Goal: Task Accomplishment & Management: Manage account settings

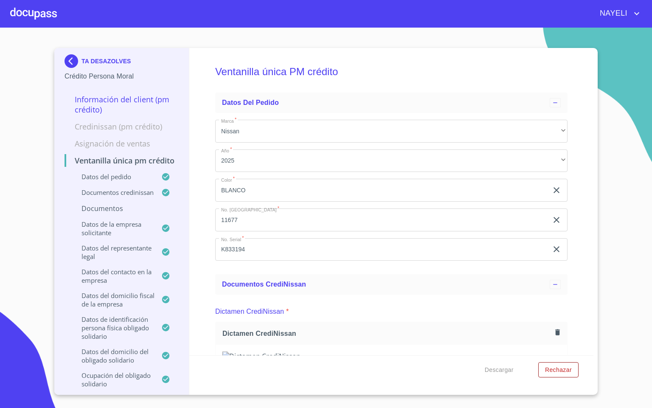
scroll to position [2484, 0]
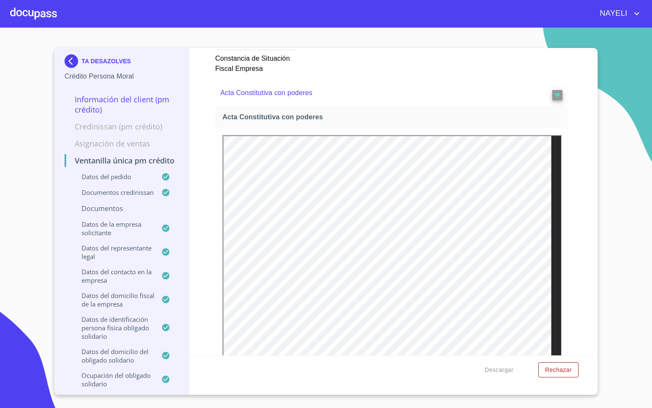
click at [42, 17] on div at bounding box center [33, 13] width 47 height 27
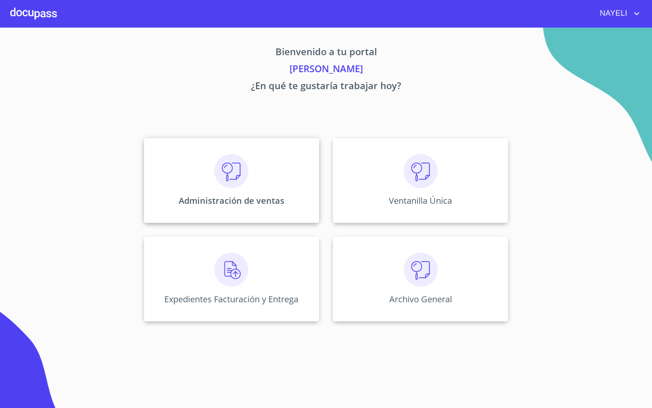
click at [204, 175] on div "Administración de ventas" at bounding box center [231, 180] width 175 height 85
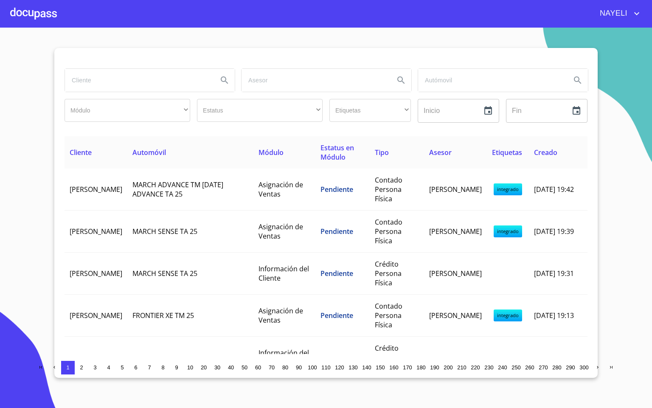
click at [123, 79] on input "search" at bounding box center [138, 80] width 146 height 23
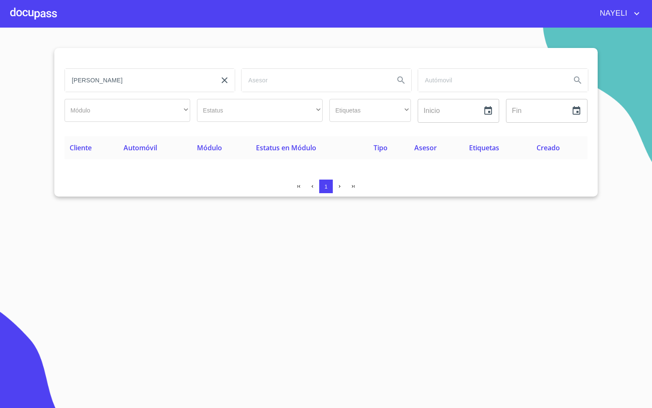
drag, startPoint x: 121, startPoint y: 87, endPoint x: 100, endPoint y: 79, distance: 23.0
click at [100, 79] on input "BLANCA JESSIC" at bounding box center [138, 80] width 146 height 23
type input "BLANCA"
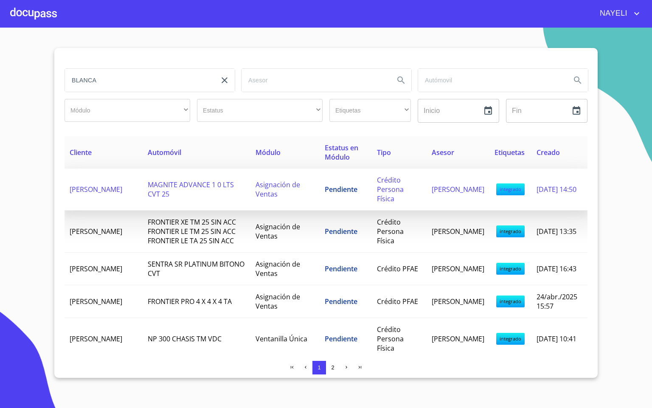
click at [155, 190] on span "MAGNITE ADVANCE 1 0 LTS CVT 25" at bounding box center [191, 189] width 86 height 19
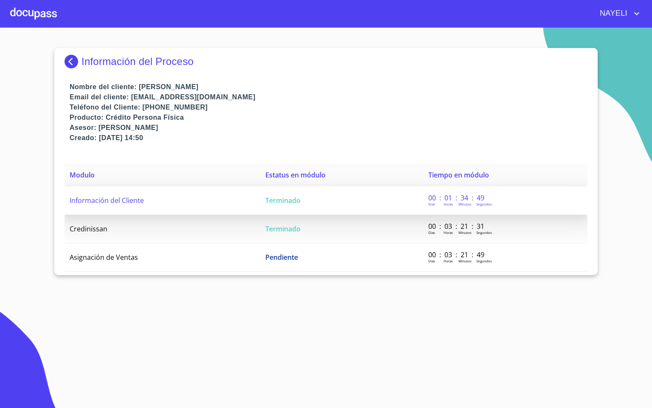
click at [96, 202] on span "Información del Cliente" at bounding box center [107, 200] width 74 height 9
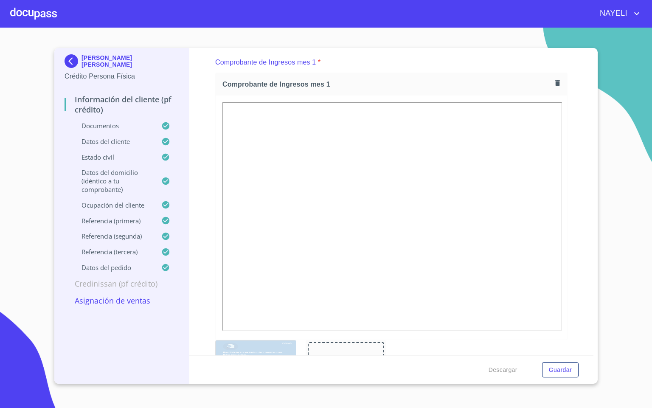
scroll to position [637, 0]
click at [73, 61] on img at bounding box center [73, 61] width 17 height 14
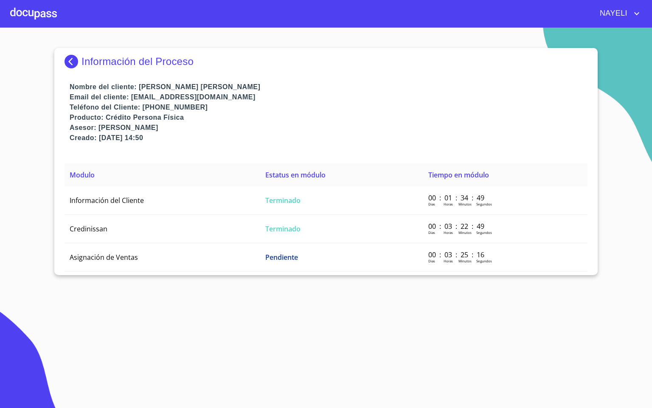
click at [69, 62] on img at bounding box center [73, 62] width 17 height 14
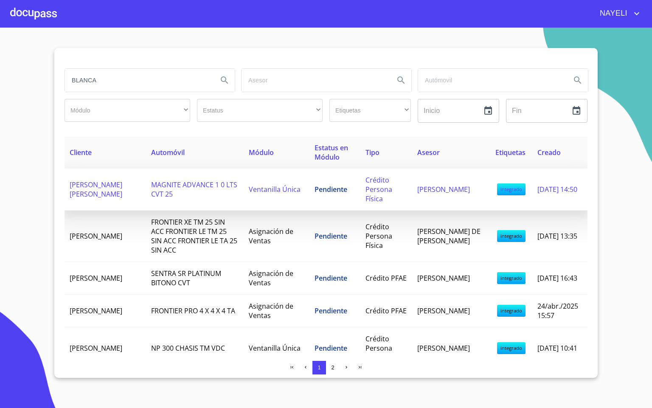
click at [120, 191] on span "[PERSON_NAME] [PERSON_NAME]" at bounding box center [96, 189] width 53 height 19
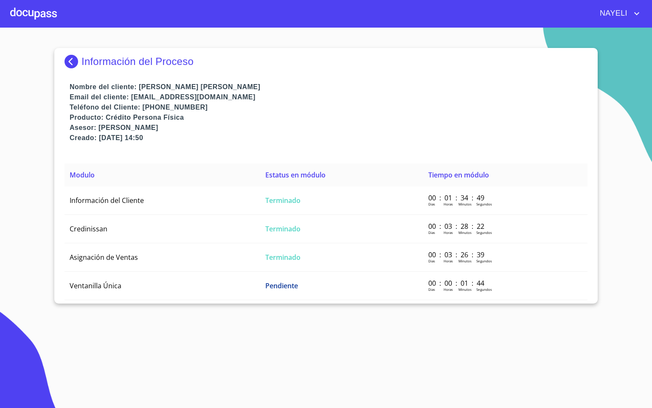
click at [117, 301] on section "Información del Proceso Nombre del cliente: [PERSON_NAME] [PERSON_NAME] Email d…" at bounding box center [326, 218] width 652 height 381
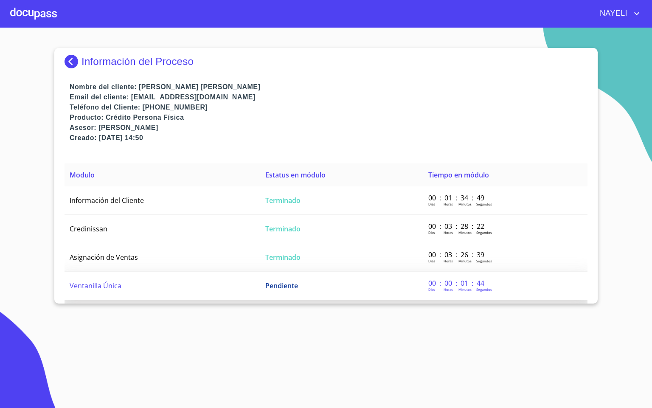
click at [128, 288] on td "Ventanilla Única" at bounding box center [163, 286] width 196 height 28
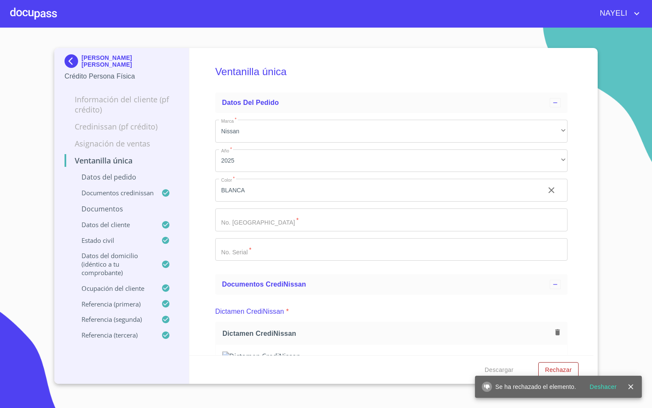
scroll to position [764, 0]
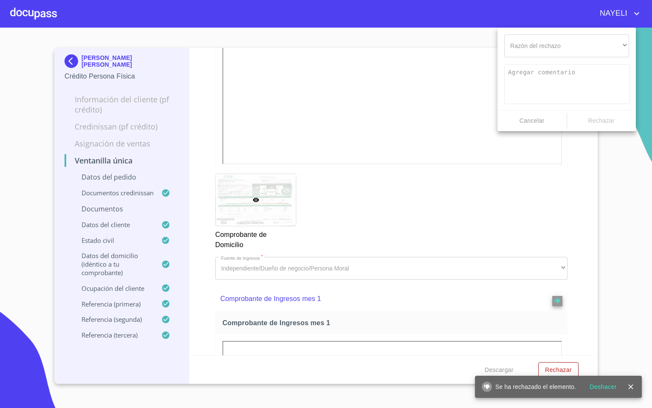
click at [550, 59] on div "Razón del rechazo ​ ​ Cancelar Rechazar" at bounding box center [567, 80] width 138 height 104
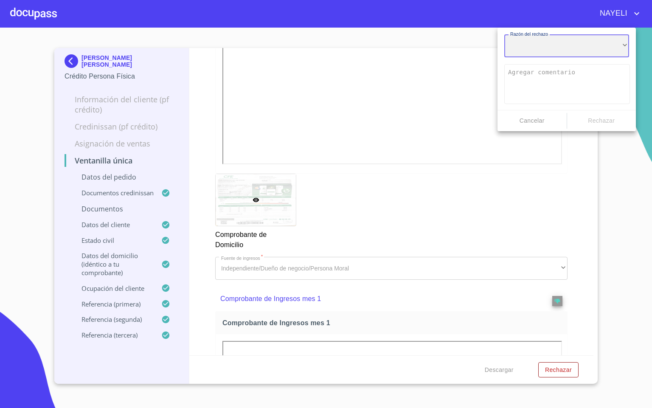
click at [557, 50] on div "​" at bounding box center [567, 45] width 125 height 23
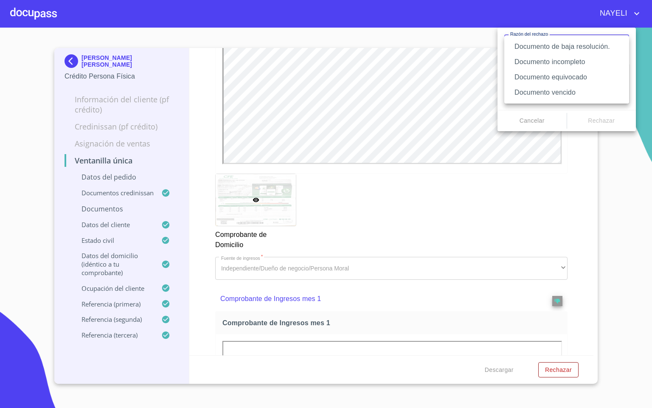
scroll to position [562, 0]
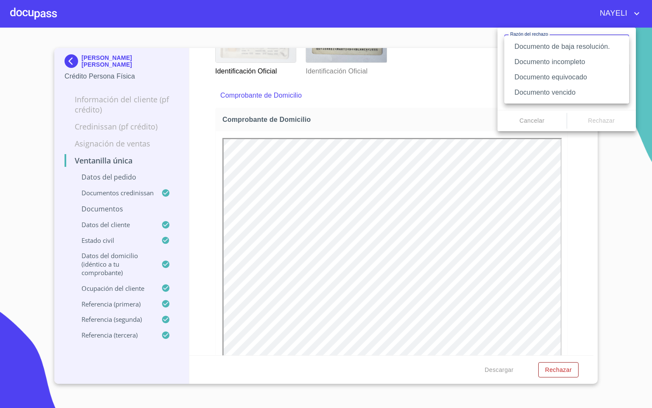
click at [588, 78] on li "Documento equivocado" at bounding box center [567, 77] width 125 height 15
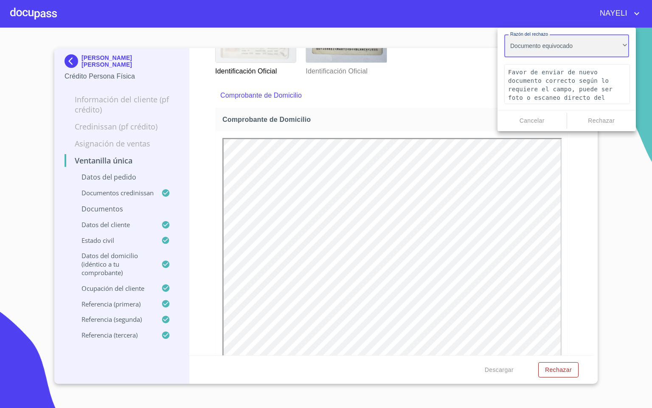
type textarea "Favor de enviar de nuevo documento correcto según lo requiere el campo, puede s…"
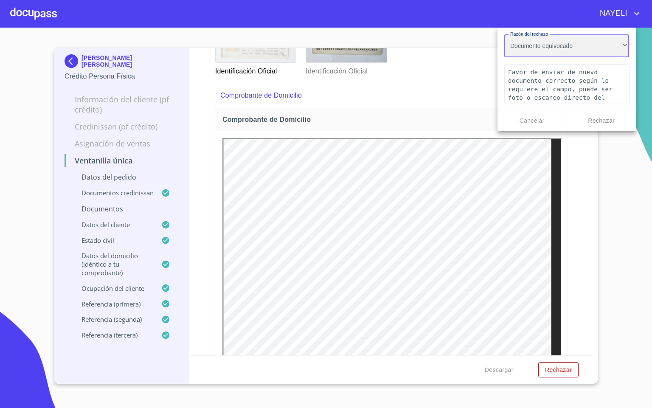
scroll to position [764, 0]
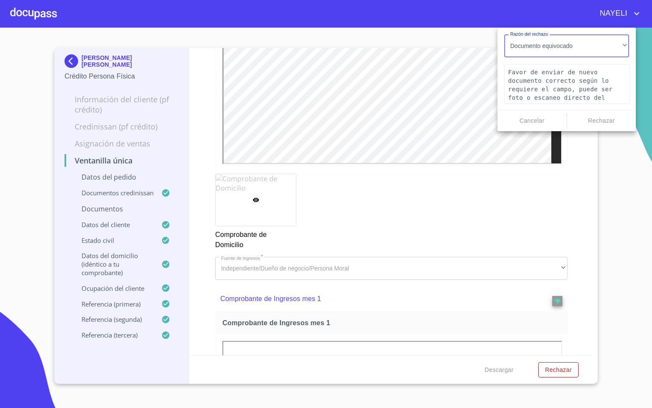
click at [602, 120] on span "Rechazar" at bounding box center [602, 121] width 62 height 11
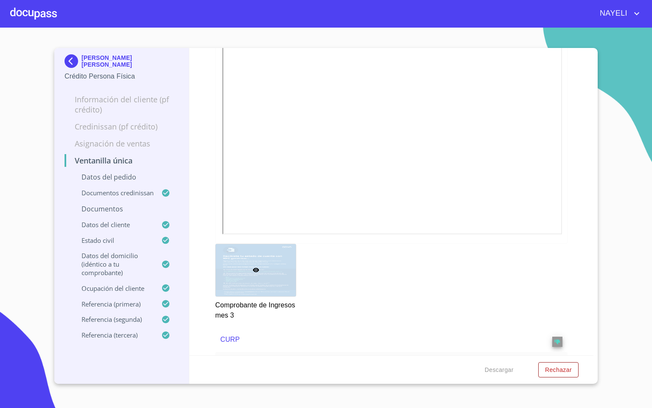
scroll to position [1593, 0]
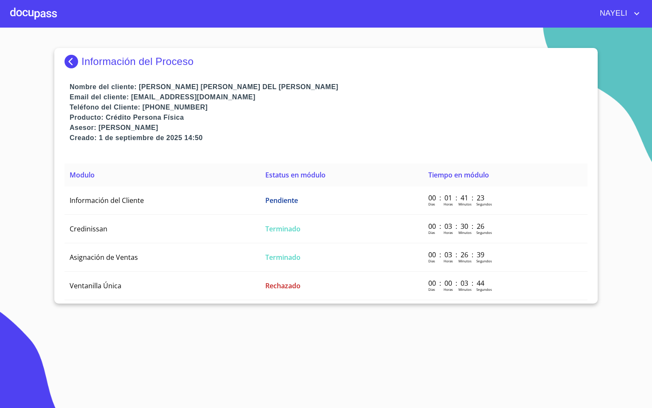
click at [34, 14] on div at bounding box center [33, 13] width 47 height 27
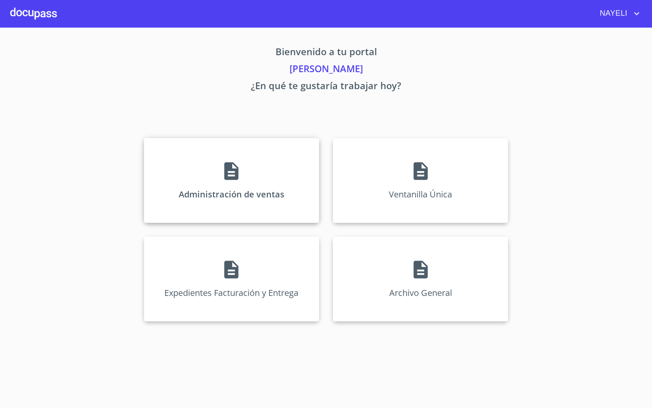
click at [208, 166] on div "Administración de ventas" at bounding box center [231, 180] width 175 height 85
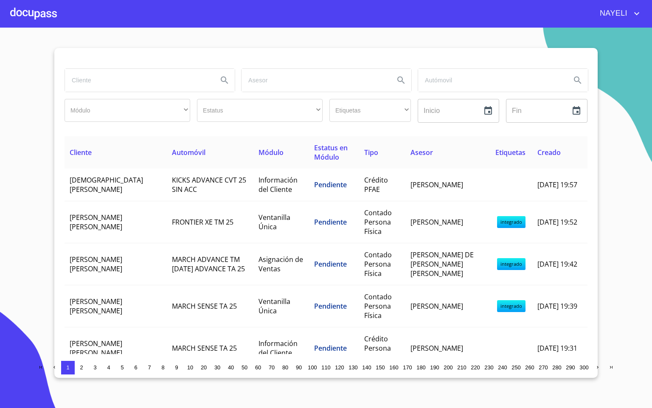
click at [143, 82] on input "search" at bounding box center [138, 80] width 146 height 23
type input "JAIRO"
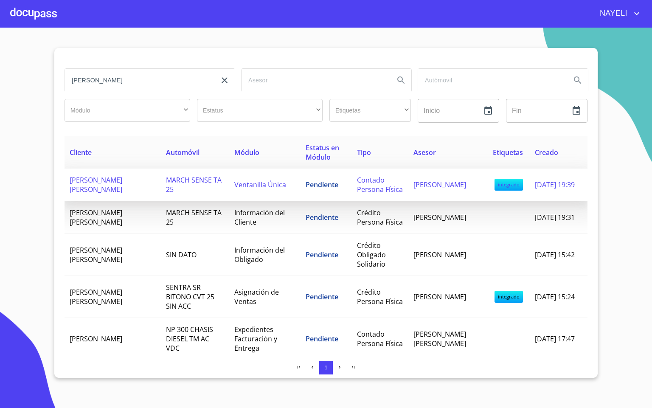
click at [163, 189] on td "MARCH SENSE TA 25" at bounding box center [195, 185] width 68 height 33
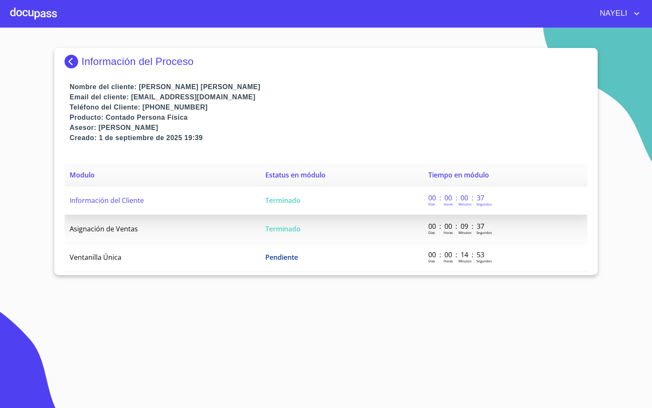
click at [197, 202] on td "Información del Cliente" at bounding box center [163, 200] width 196 height 28
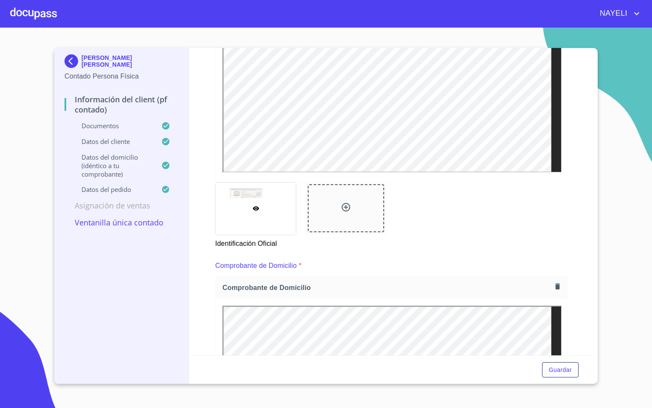
scroll to position [382, 0]
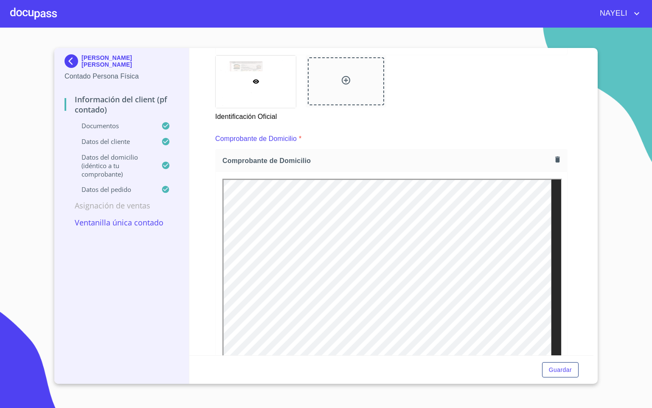
click at [34, 12] on div at bounding box center [33, 13] width 47 height 27
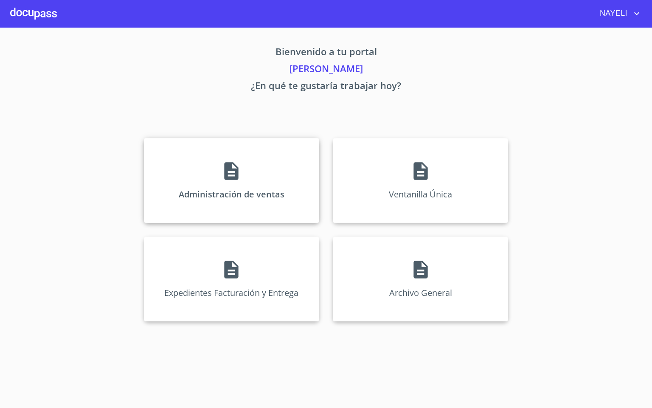
click at [233, 168] on icon at bounding box center [231, 171] width 21 height 21
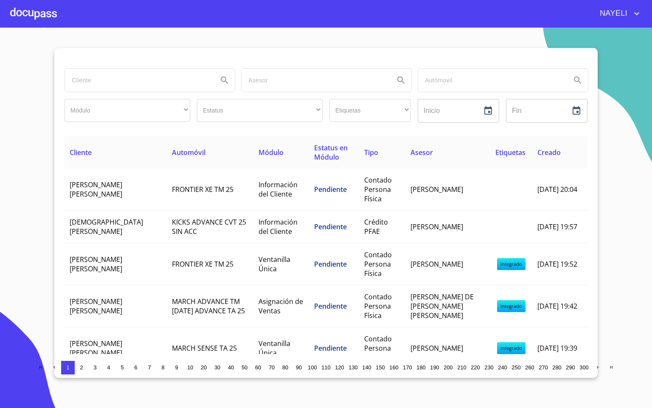
click at [103, 82] on input "search" at bounding box center [138, 80] width 146 height 23
type input "H"
type input "JOSE A"
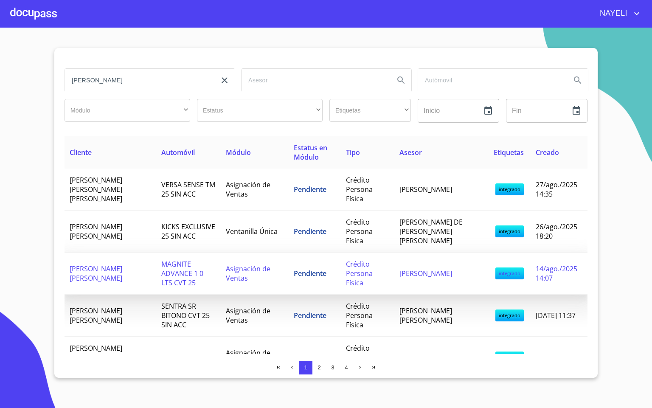
click at [125, 269] on td "JOSE ALEXIS CALOCA PEÑA" at bounding box center [111, 274] width 92 height 42
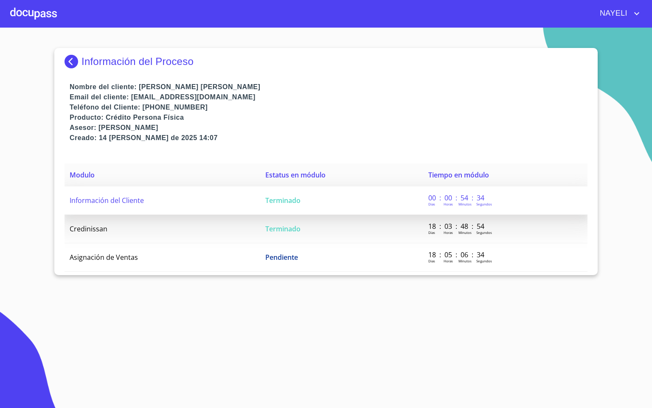
click at [158, 206] on td "Información del Cliente" at bounding box center [163, 200] width 196 height 28
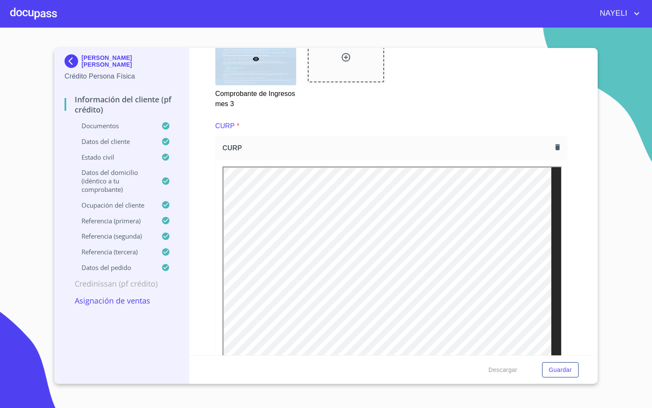
scroll to position [1975, 0]
